Goal: Check status: Check status

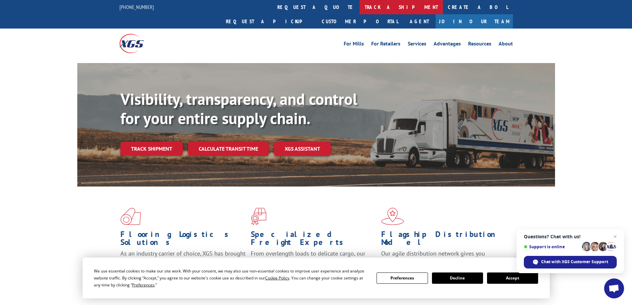
click at [360, 6] on link "track a shipment" at bounding box center [401, 7] width 83 height 14
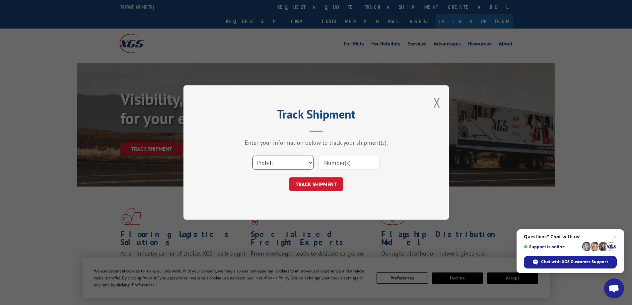
click at [286, 163] on select "Select category... Probill BOL PO" at bounding box center [283, 163] width 61 height 14
click at [383, 181] on div "TRACK SHIPMENT" at bounding box center [316, 184] width 199 height 14
click at [348, 161] on input at bounding box center [349, 163] width 61 height 14
type input "5302279516"
click at [301, 185] on button "TRACK SHIPMENT" at bounding box center [316, 184] width 54 height 14
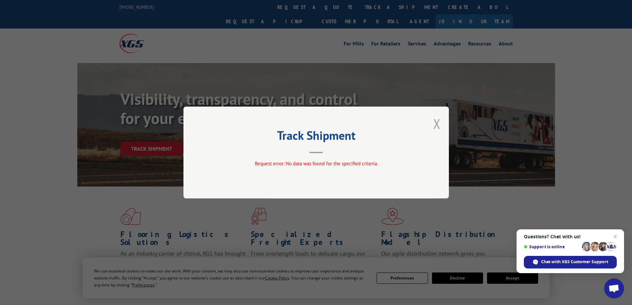
click at [438, 123] on button "Close modal" at bounding box center [436, 124] width 7 height 18
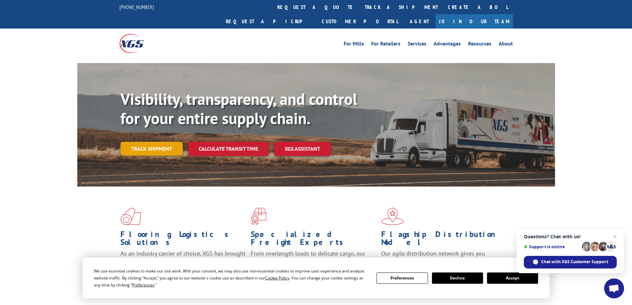
click at [128, 142] on link "Track shipment" at bounding box center [151, 149] width 62 height 14
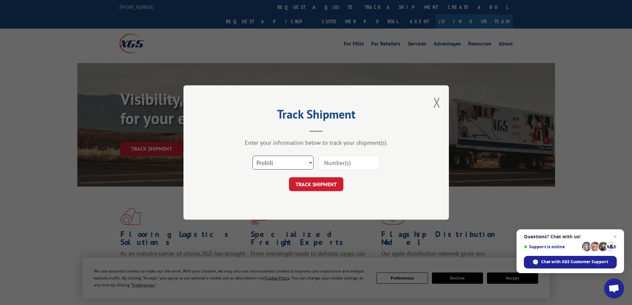
drag, startPoint x: 310, startPoint y: 158, endPoint x: 309, endPoint y: 162, distance: 4.1
click at [310, 158] on select "Select category... Probill BOL PO" at bounding box center [283, 163] width 61 height 14
select select "bol"
click at [253, 156] on select "Select category... Probill BOL PO" at bounding box center [283, 163] width 61 height 14
click at [343, 159] on input at bounding box center [349, 163] width 61 height 14
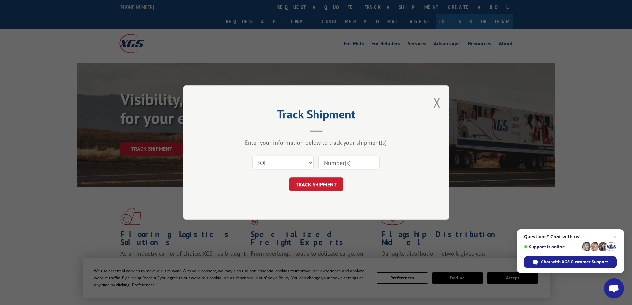
type input "5302279516"
click at [313, 189] on button "TRACK SHIPMENT" at bounding box center [316, 184] width 54 height 14
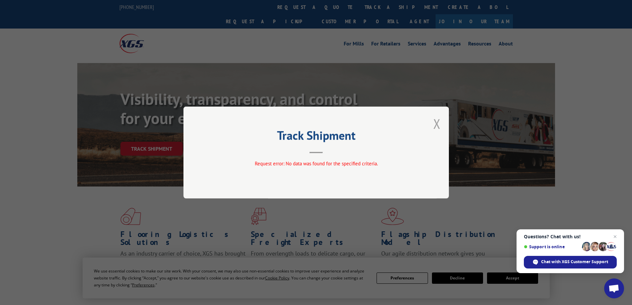
click at [436, 122] on button "Close modal" at bounding box center [436, 124] width 7 height 18
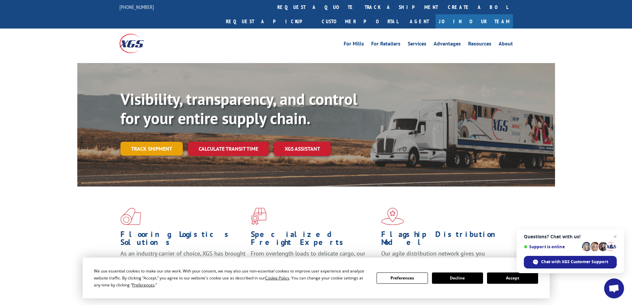
click at [139, 142] on link "Track shipment" at bounding box center [151, 149] width 62 height 14
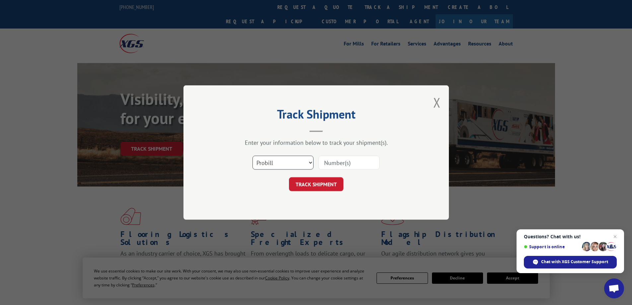
click at [267, 163] on select "Select category... Probill BOL PO" at bounding box center [283, 163] width 61 height 14
select select "po"
click at [253, 156] on select "Select category... Probill BOL PO" at bounding box center [283, 163] width 61 height 14
click at [335, 163] on input at bounding box center [349, 163] width 61 height 14
type input "5302279516"
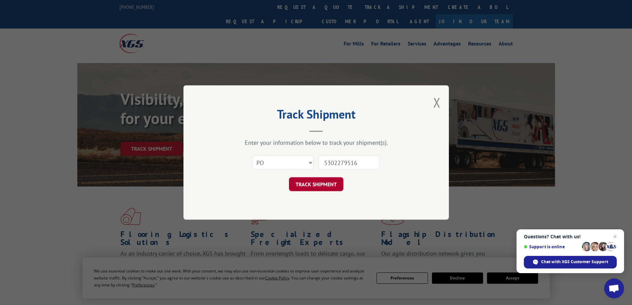
click at [310, 185] on button "TRACK SHIPMENT" at bounding box center [316, 184] width 54 height 14
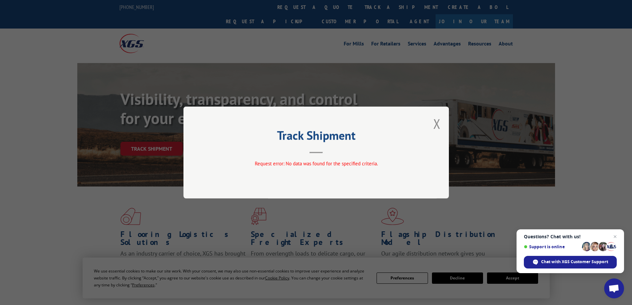
click at [294, 8] on div "Track Shipment Request error: No data was found for the specified criteria." at bounding box center [316, 152] width 632 height 305
click at [435, 122] on button "Close modal" at bounding box center [436, 124] width 7 height 18
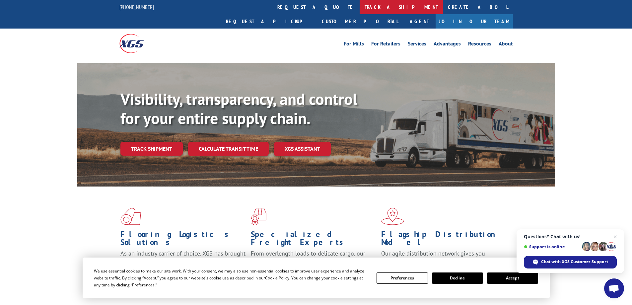
click at [360, 6] on link "track a shipment" at bounding box center [401, 7] width 83 height 14
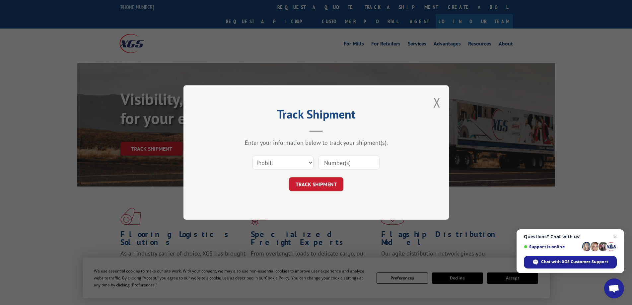
click at [339, 167] on input at bounding box center [349, 163] width 61 height 14
type input "17689099"
click button "TRACK SHIPMENT" at bounding box center [316, 184] width 54 height 14
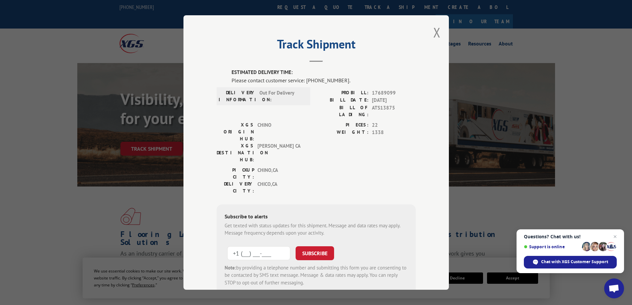
drag, startPoint x: 244, startPoint y: 215, endPoint x: 239, endPoint y: 211, distance: 6.6
click at [243, 246] on input "+1 (___) ___-____" at bounding box center [258, 253] width 63 height 14
type input "[PHONE_NUMBER]"
click at [304, 246] on button "SUBSCRIBE" at bounding box center [315, 253] width 39 height 14
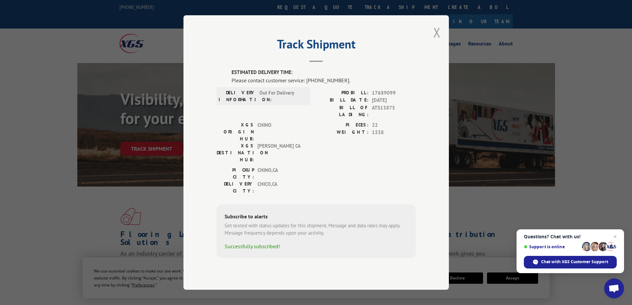
click at [440, 41] on button "Close modal" at bounding box center [436, 33] width 7 height 18
